Goal: Obtain resource: Download file/media

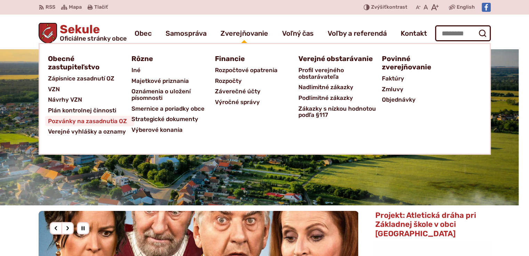
click at [81, 117] on span "Pozvánky na zasadnutia OZ" at bounding box center [87, 121] width 79 height 11
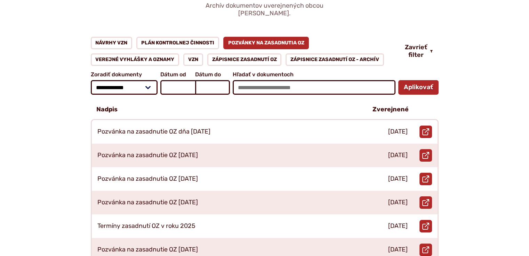
scroll to position [104, 0]
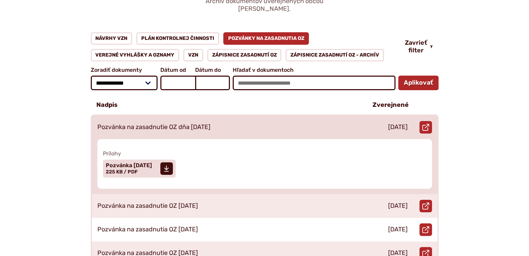
click at [164, 124] on p "Pozvánka na zasadnutie OZ dňa [DATE]" at bounding box center [153, 128] width 113 height 8
click at [145, 160] on span "Pozvánka 24.09.2025 Veľkosť a typ súboru 225 KB / PDF" at bounding box center [129, 168] width 46 height 17
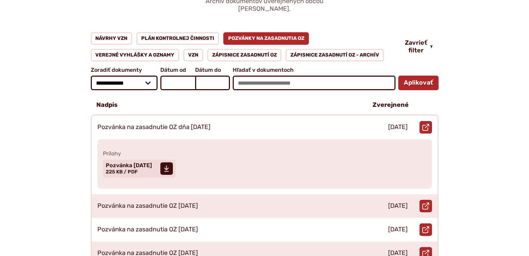
drag, startPoint x: 494, startPoint y: 100, endPoint x: 489, endPoint y: 103, distance: 5.4
click at [495, 103] on div "**********" at bounding box center [264, 259] width 474 height 454
